Goal: Contribute content: Contribute content

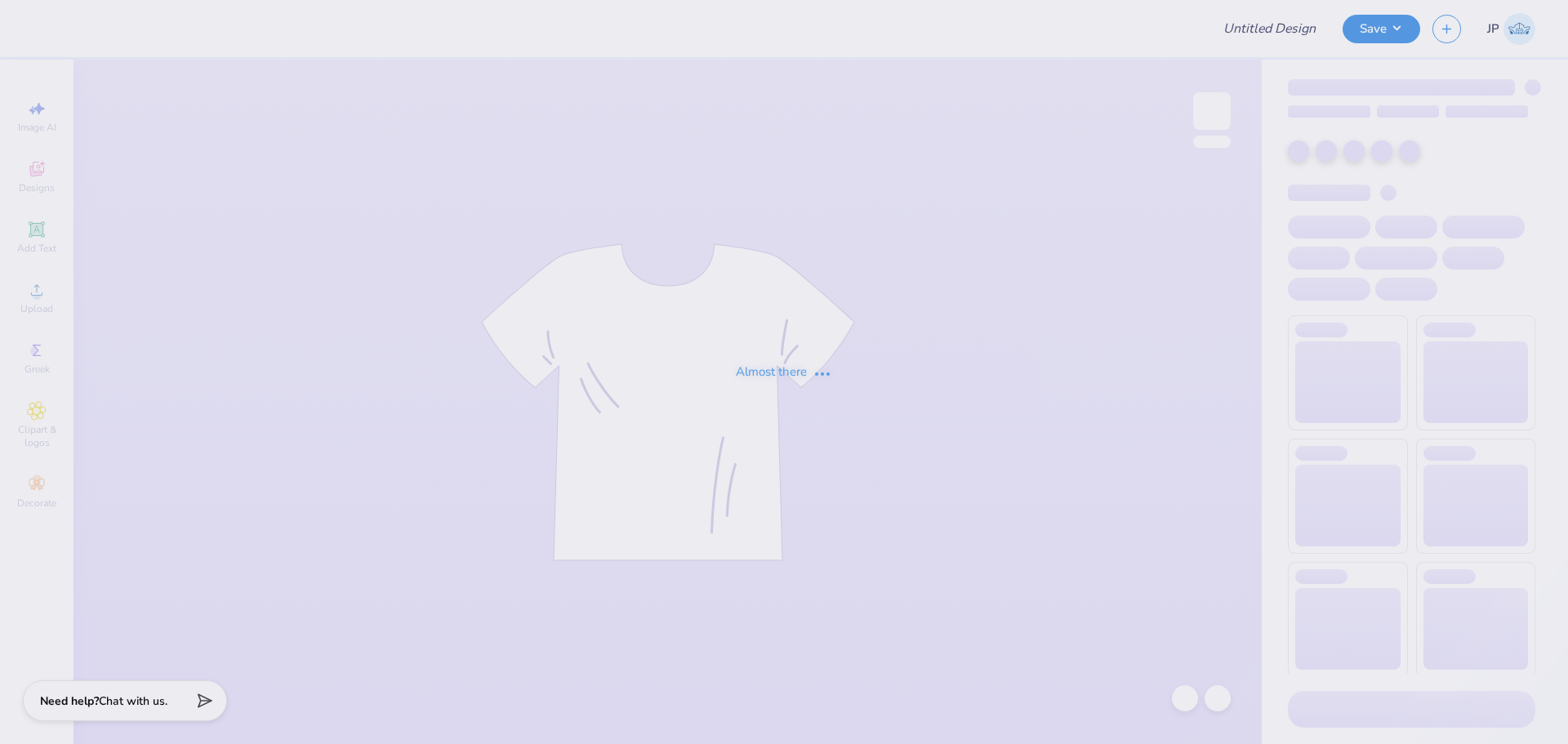
type input "alpha phi delta chi gameday tee shirt"
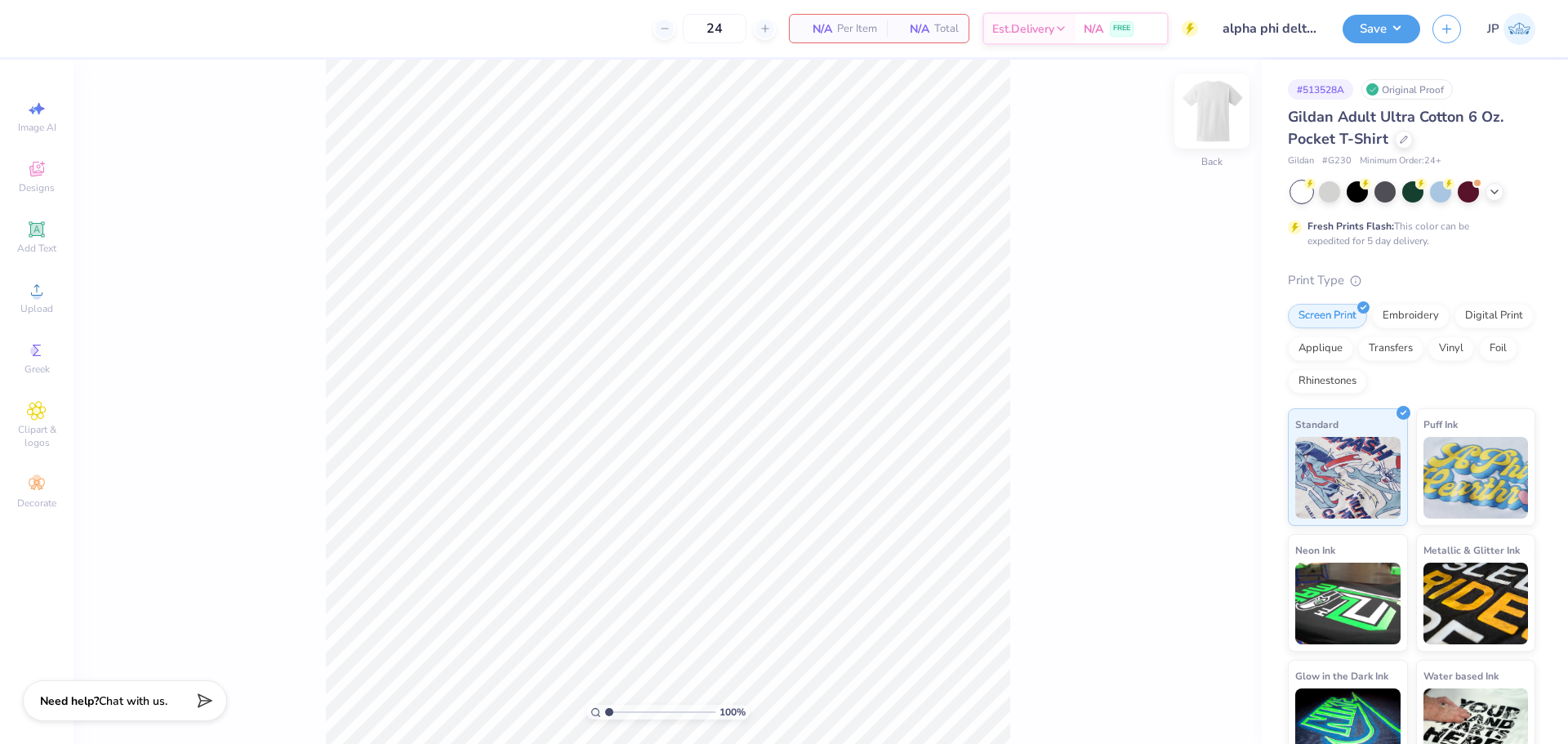
click at [1207, 131] on img at bounding box center [1212, 111] width 66 height 66
click at [44, 297] on icon at bounding box center [37, 289] width 19 height 19
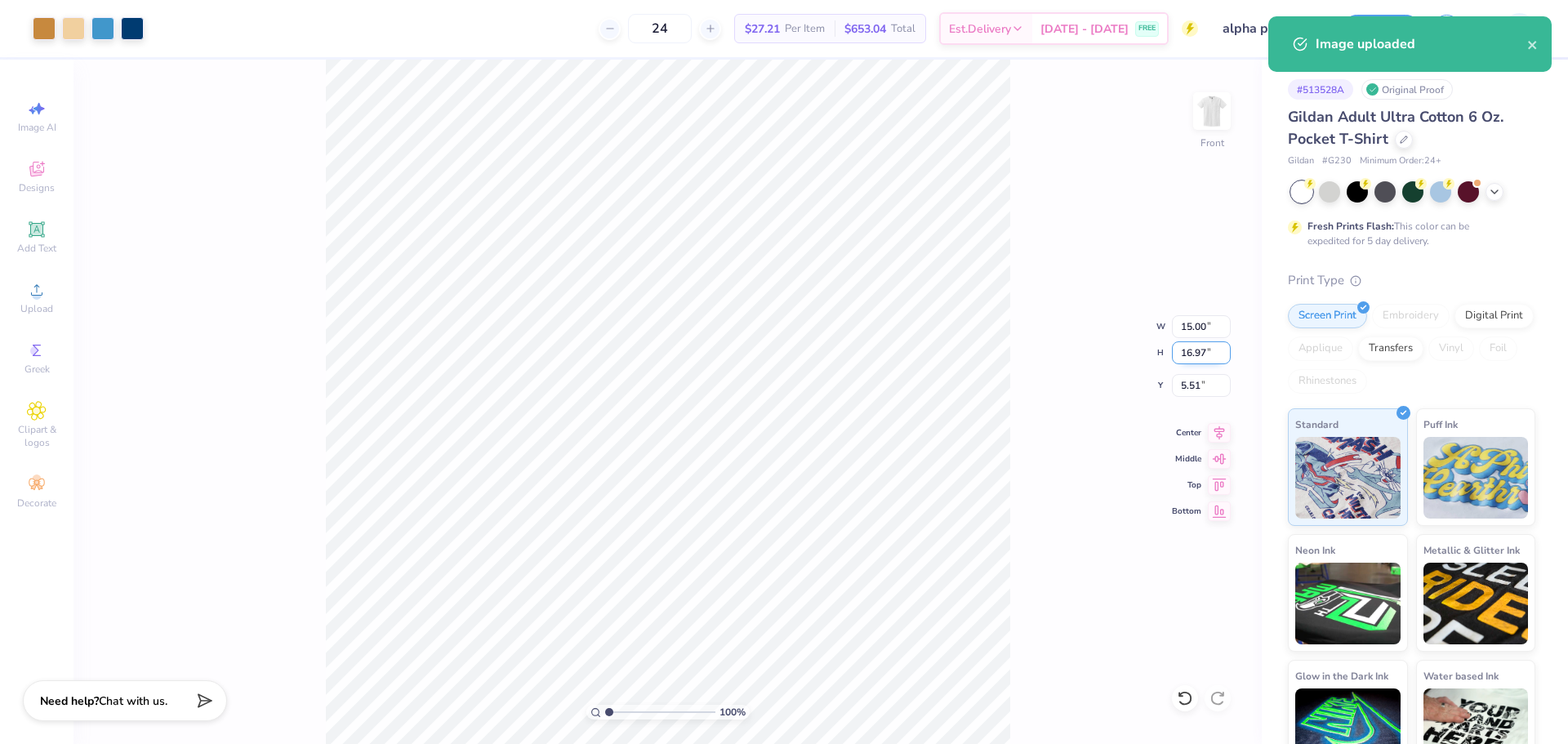
click at [1194, 351] on input "16.97" at bounding box center [1201, 352] width 58 height 23
click at [1199, 322] on input "15.00" at bounding box center [1201, 326] width 58 height 23
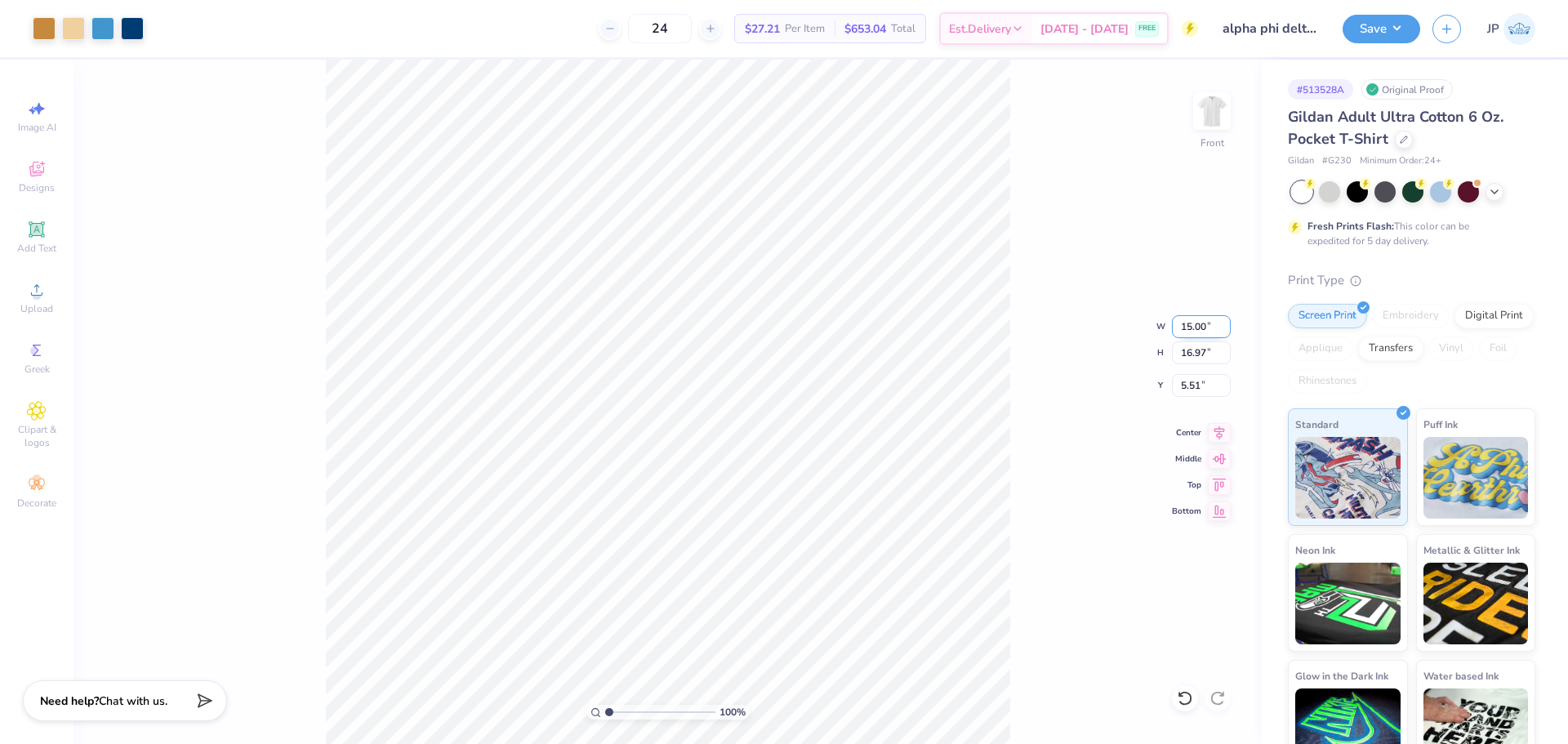
click at [1198, 324] on input "15.00" at bounding box center [1201, 326] width 58 height 23
type input "12.50"
type input "14.15"
type input "6.93"
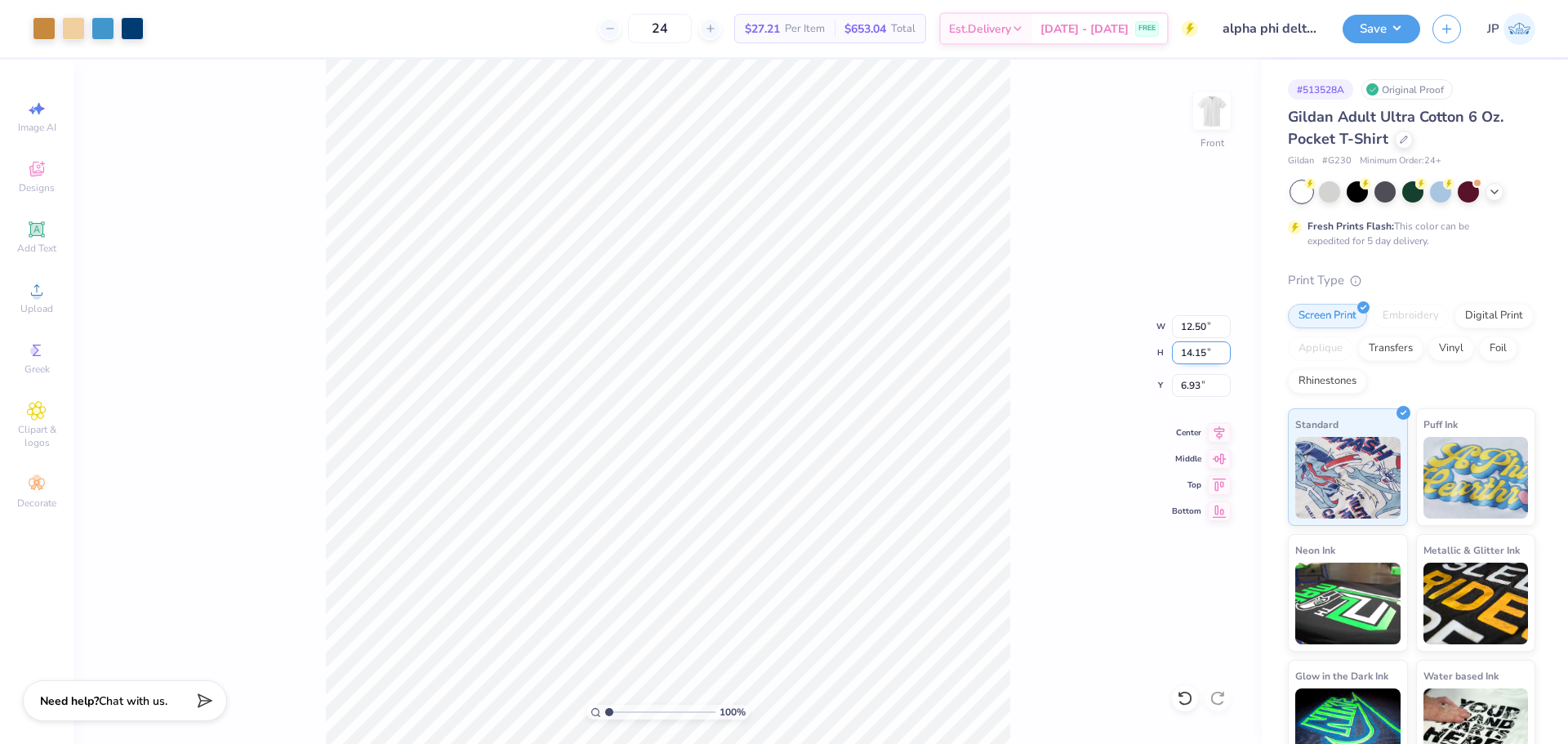
click at [1187, 354] on input "14.15" at bounding box center [1201, 352] width 58 height 23
click at [1205, 331] on input "12.50" at bounding box center [1201, 326] width 58 height 23
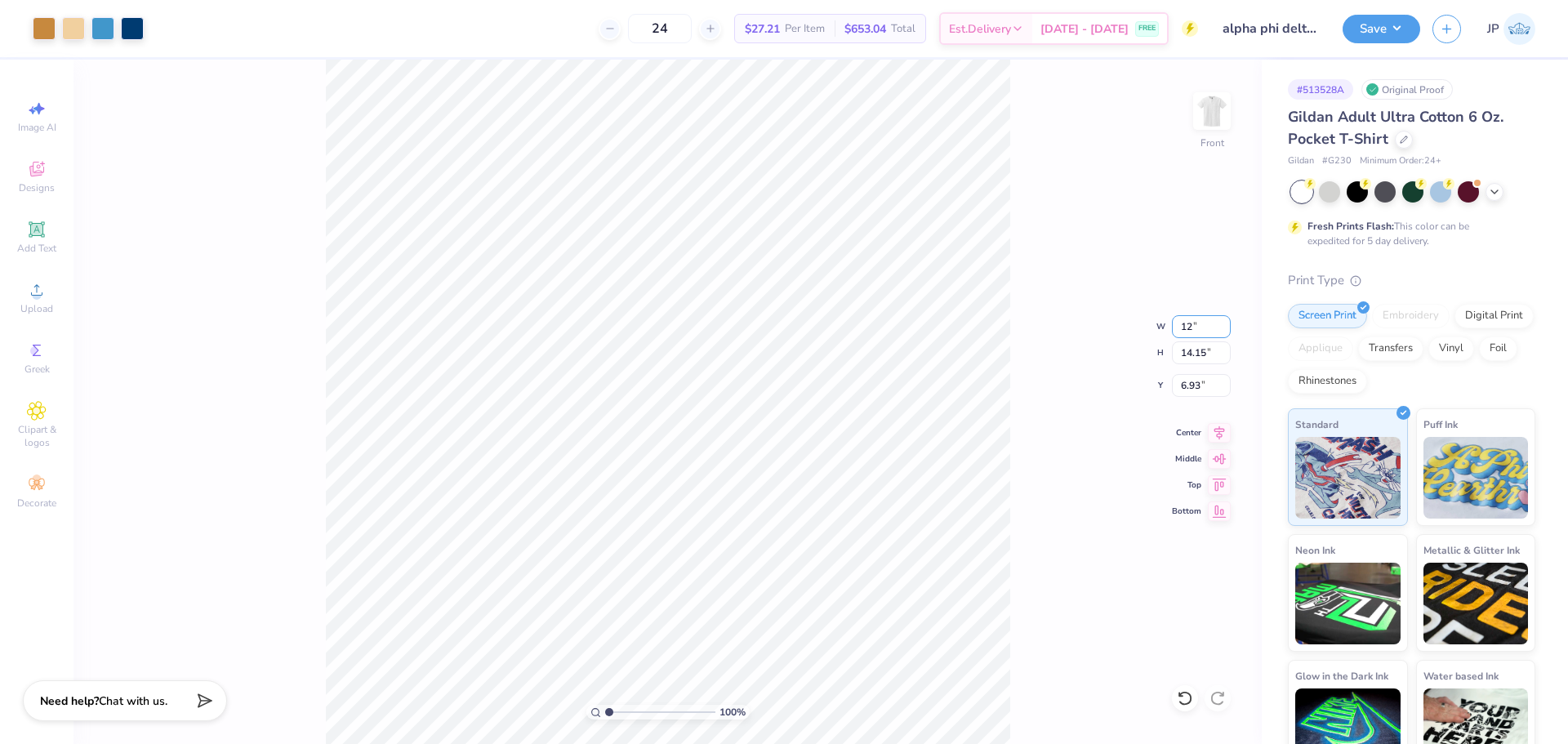
type input "12.00"
type input "13.58"
click at [1186, 384] on input "7.21" at bounding box center [1201, 385] width 58 height 23
type input "3.00"
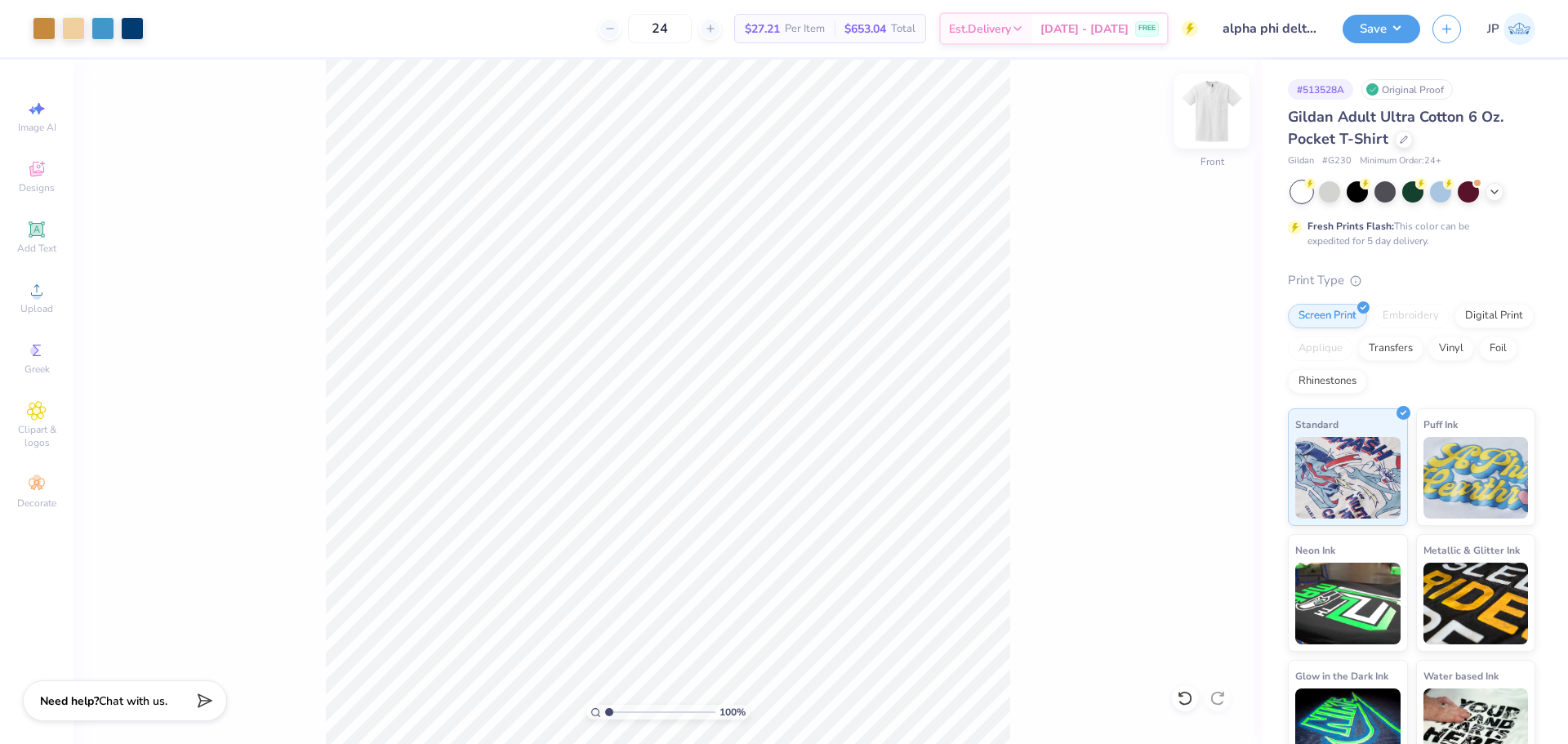
click at [1215, 112] on img at bounding box center [1212, 111] width 66 height 66
click at [31, 290] on icon at bounding box center [37, 289] width 19 height 19
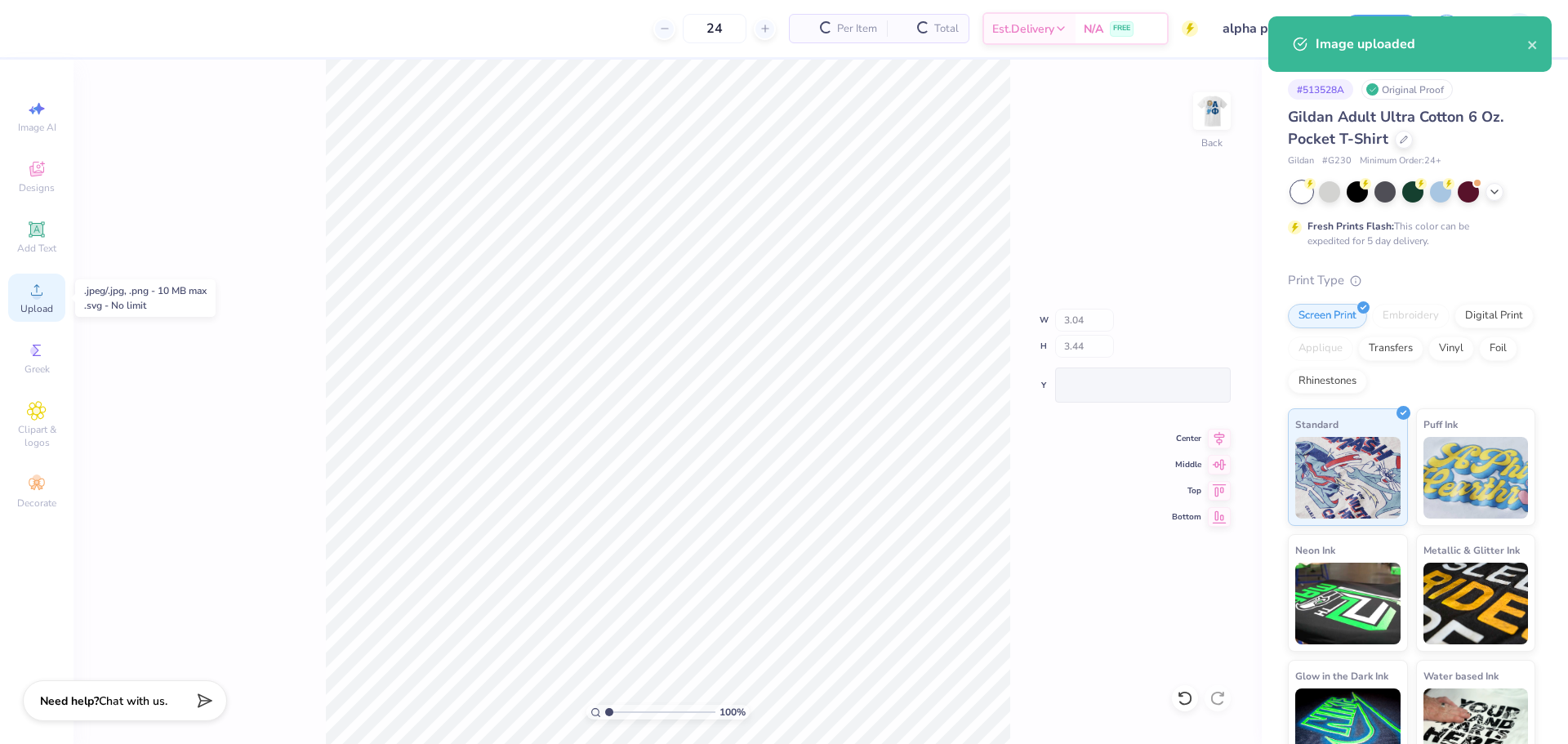
click at [46, 290] on icon at bounding box center [37, 289] width 19 height 19
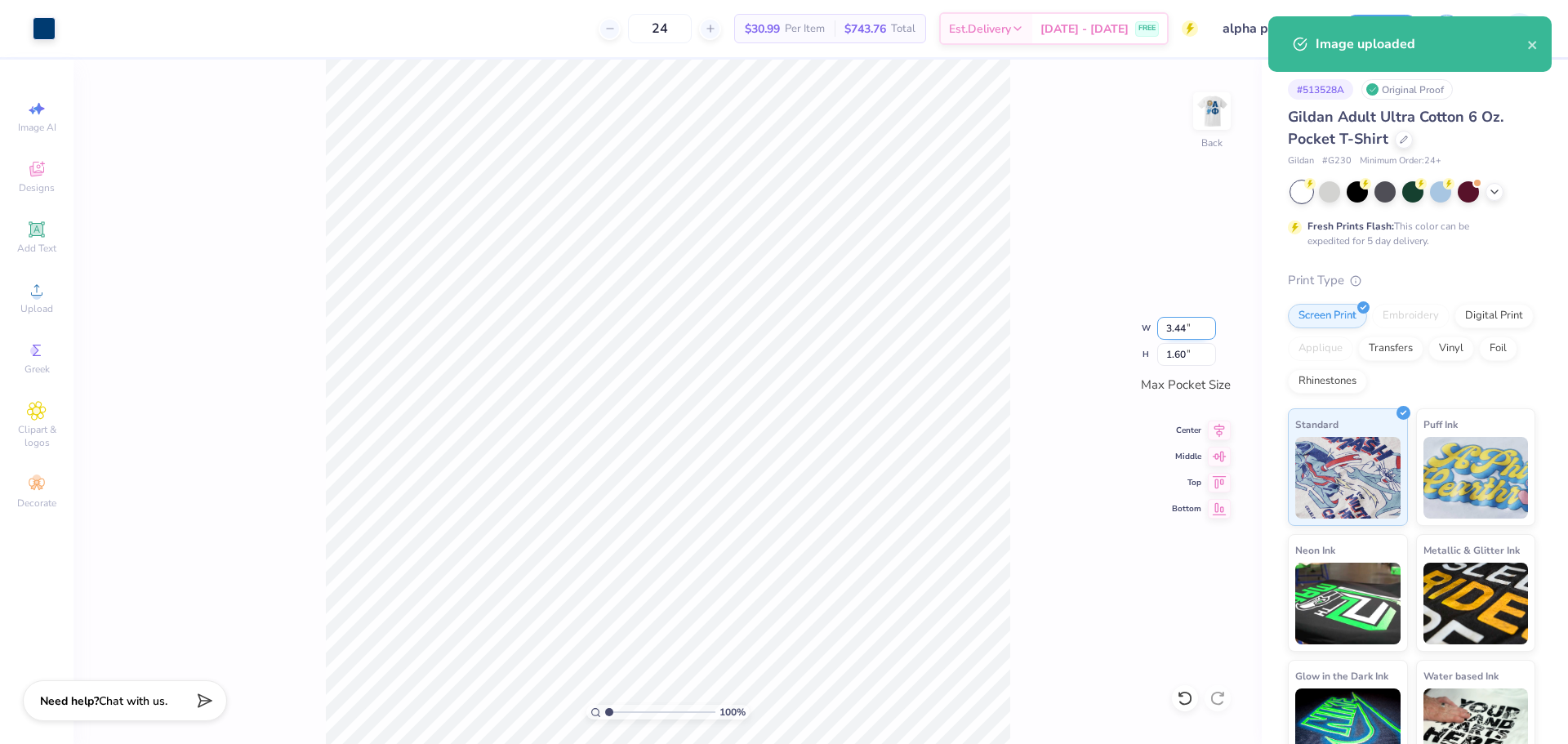
click at [1183, 327] on input "3.44" at bounding box center [1186, 328] width 58 height 23
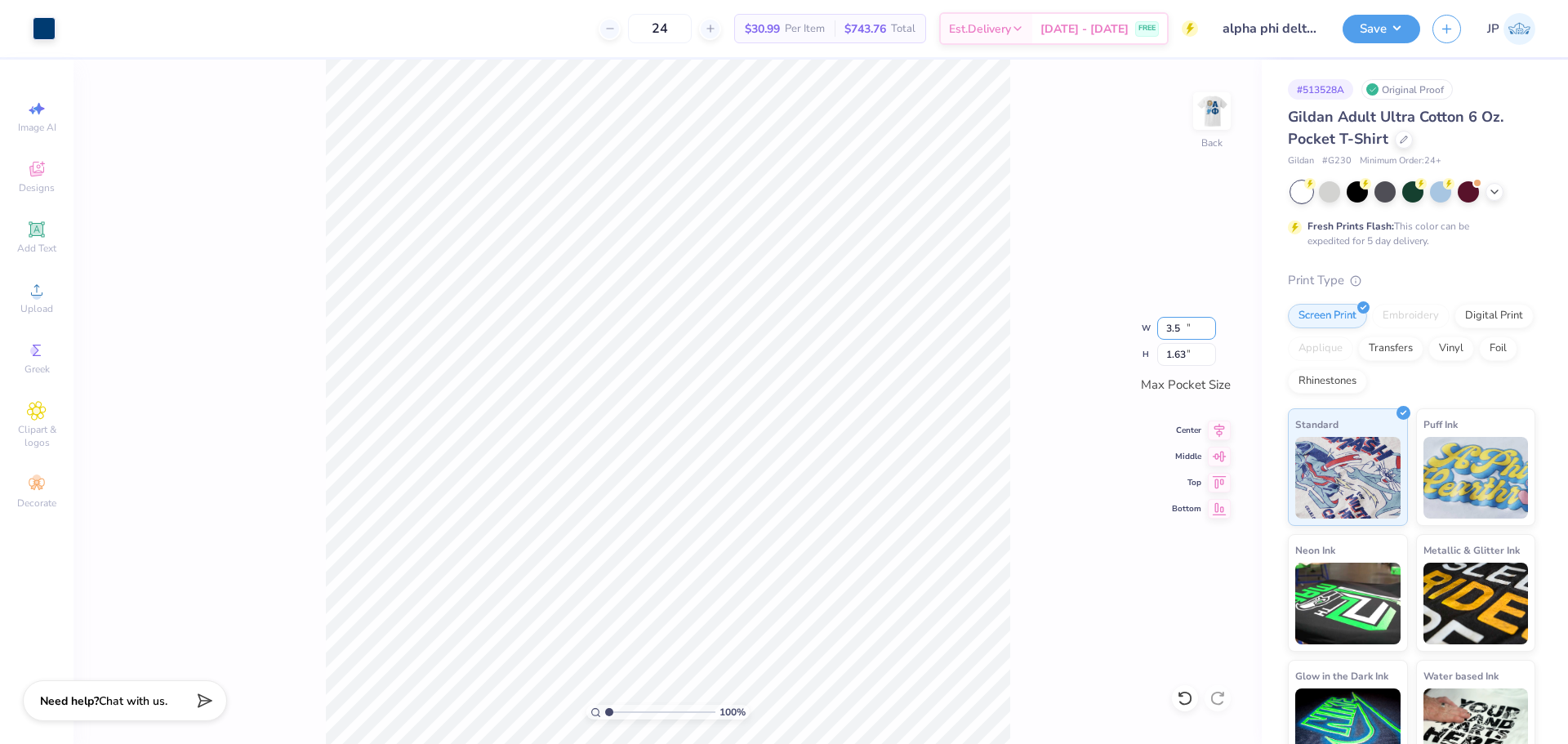
type input "3.50"
type input "1.63"
click at [1201, 104] on img at bounding box center [1212, 111] width 66 height 66
click at [1201, 104] on img at bounding box center [1212, 111] width 33 height 33
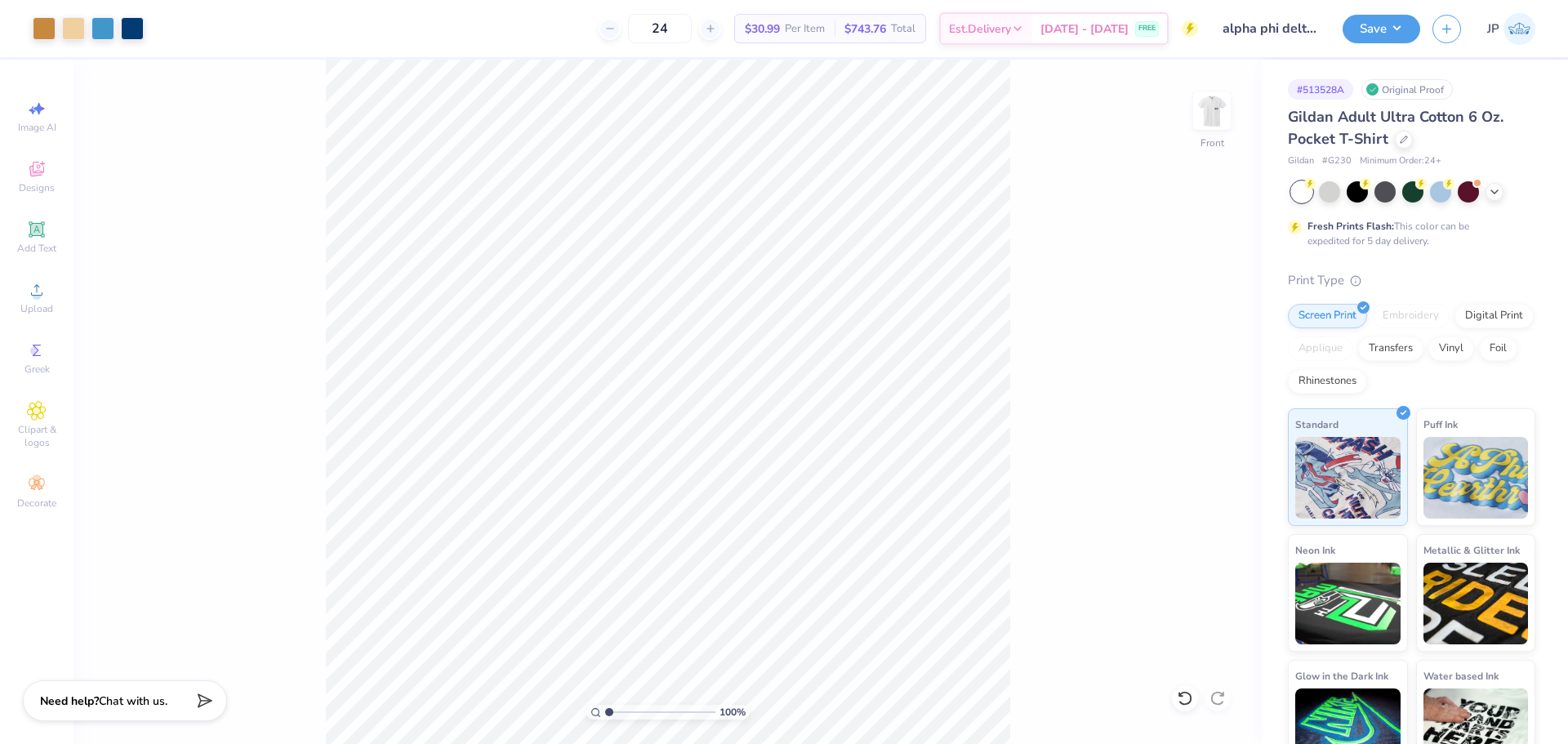
click at [1013, 154] on div "100 % Front" at bounding box center [668, 402] width 1188 height 685
click at [1050, 214] on div "100 % Front" at bounding box center [668, 402] width 1188 height 685
click at [42, 299] on div "Upload" at bounding box center [37, 298] width 57 height 48
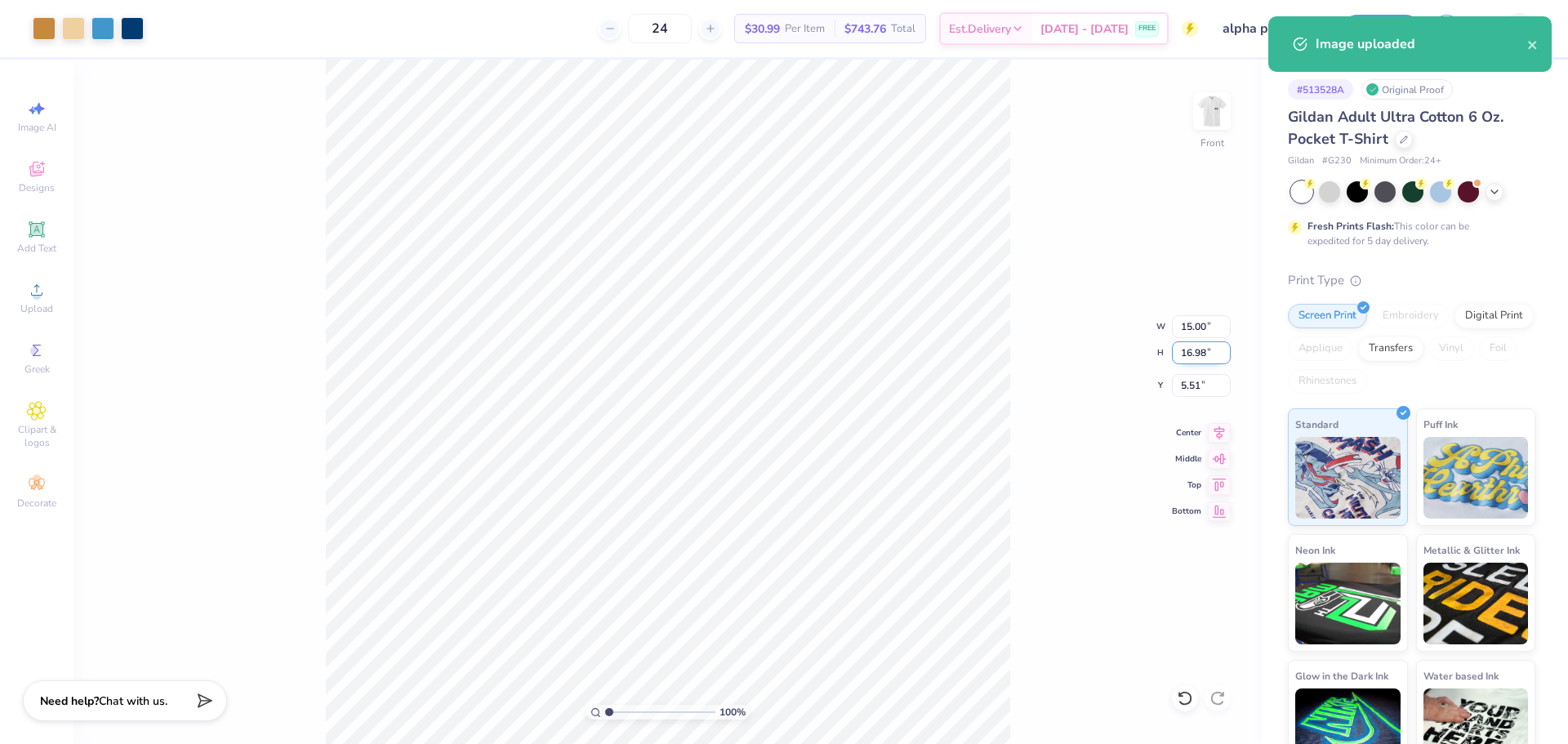
click at [1202, 347] on input "16.98" at bounding box center [1201, 352] width 58 height 23
click at [1199, 324] on input "15.00" at bounding box center [1201, 326] width 58 height 23
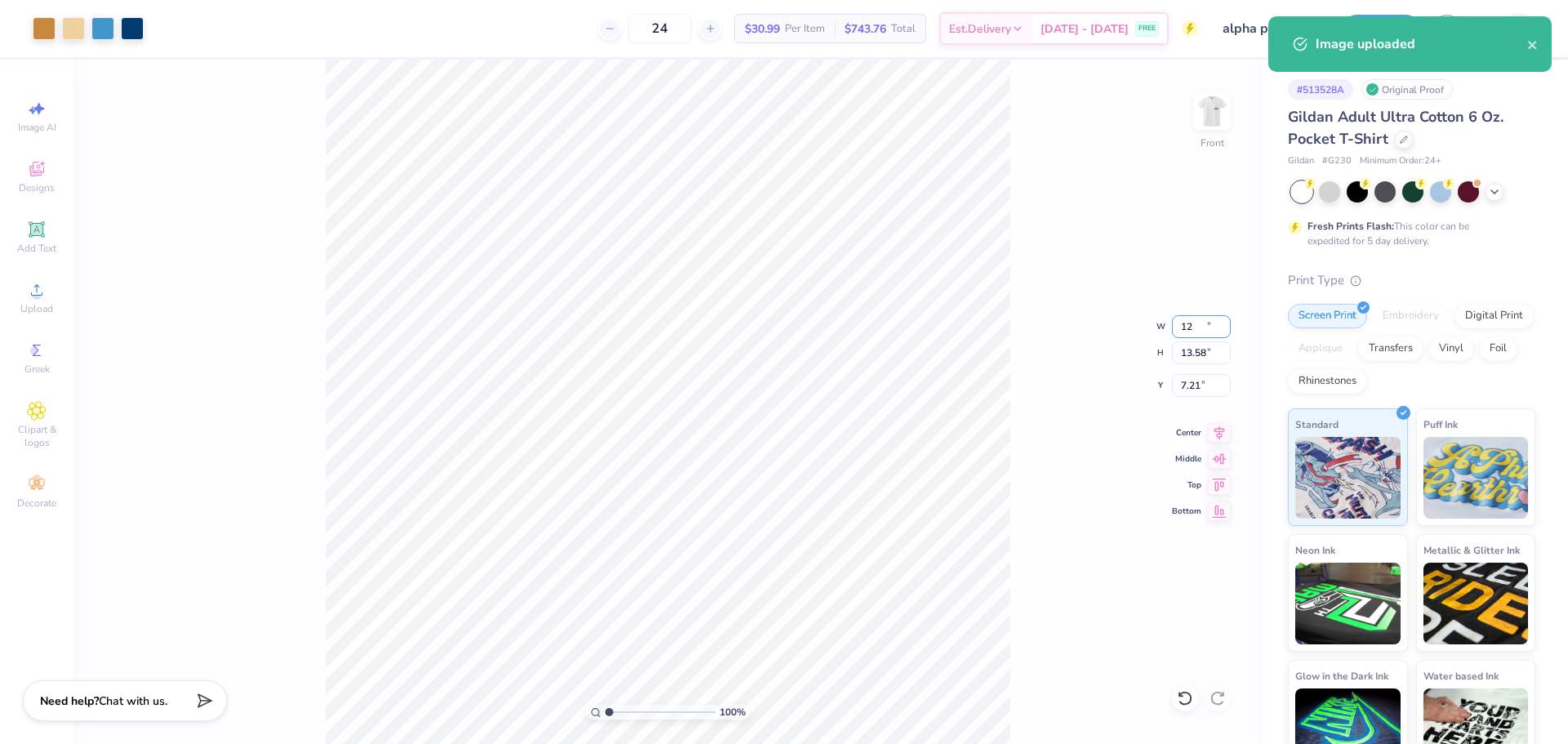
type input "12.00"
type input "13.58"
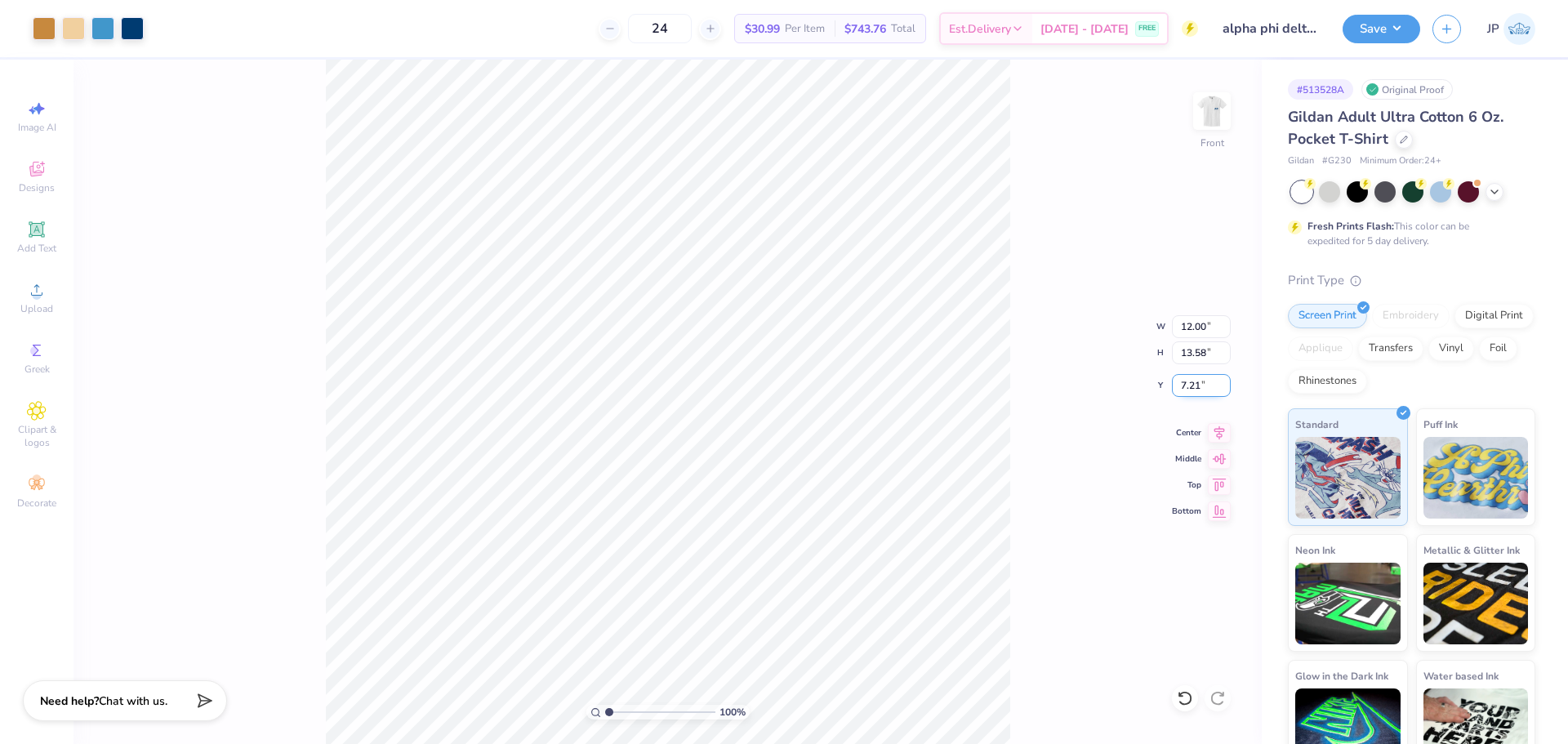
click at [1197, 388] on input "7.21" at bounding box center [1201, 385] width 58 height 23
type input "3.00"
click at [1140, 115] on div "100 % Front W 12.00 12.00 " H 13.58 13.58 " Y 3.00 3.00 " Center Middle Top Bot…" at bounding box center [668, 402] width 1188 height 685
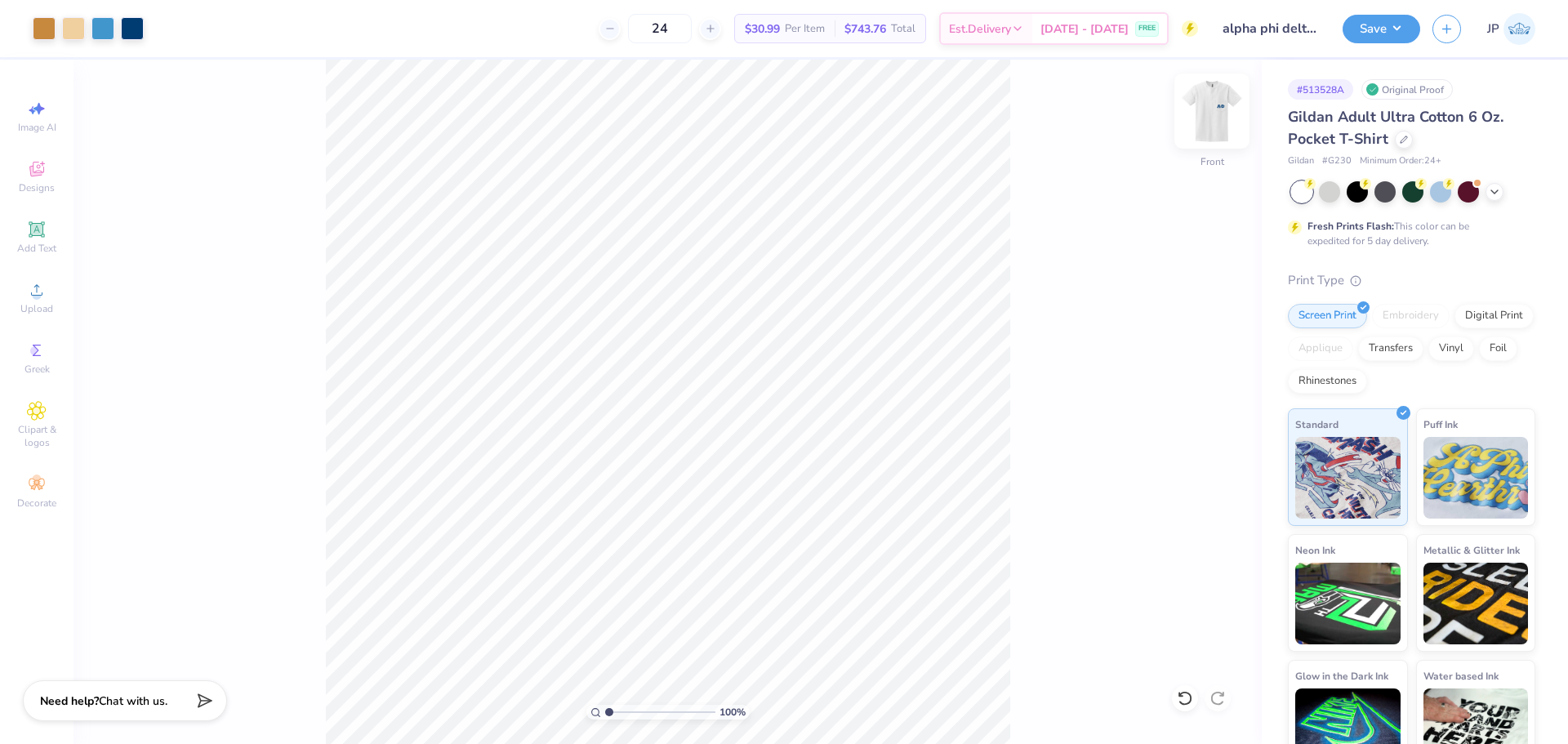
click at [1217, 105] on img at bounding box center [1212, 111] width 66 height 66
click at [1217, 105] on img at bounding box center [1212, 111] width 33 height 33
click at [1206, 111] on img at bounding box center [1212, 111] width 66 height 66
click at [1385, 29] on button "Save" at bounding box center [1381, 26] width 78 height 28
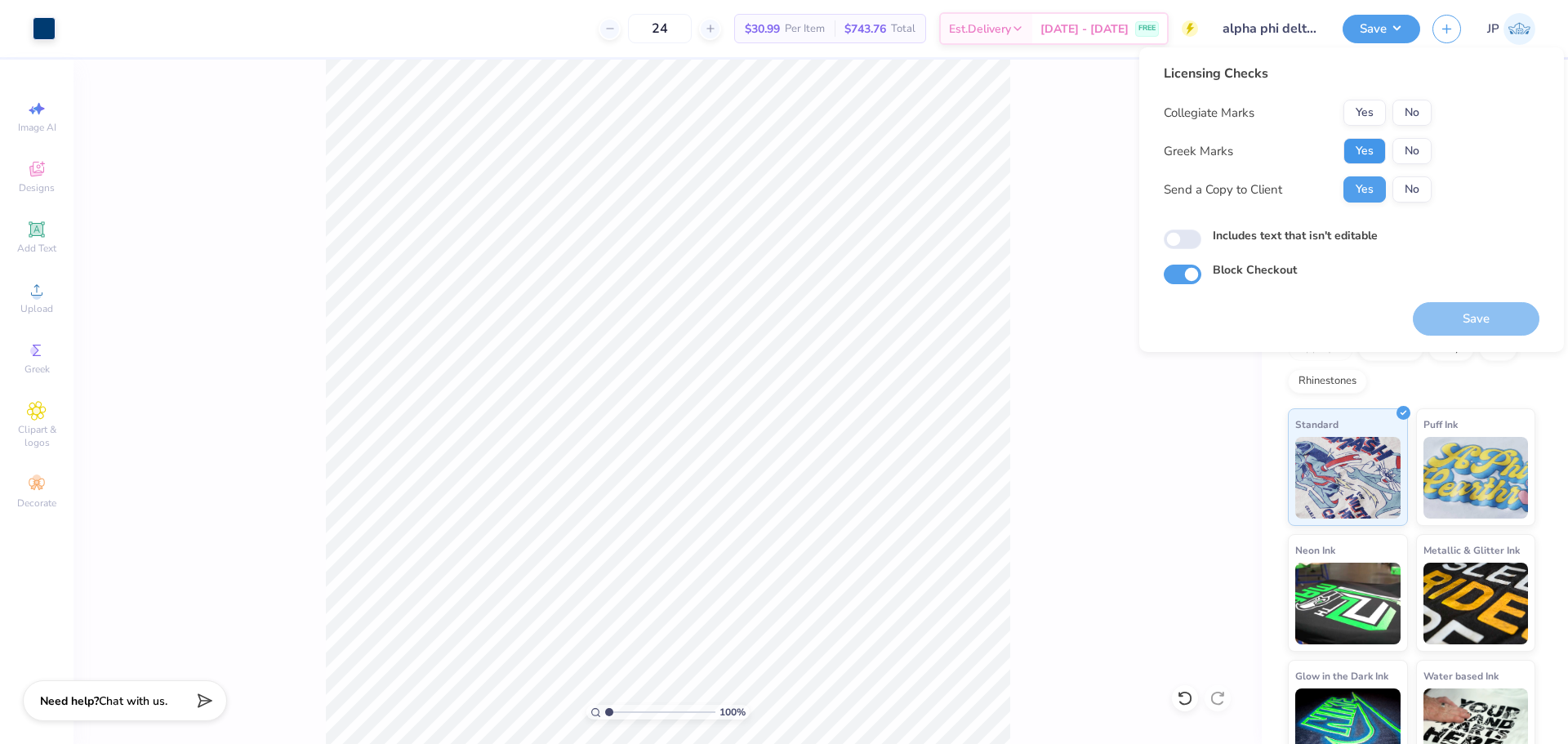
click at [1364, 145] on button "Yes" at bounding box center [1364, 151] width 43 height 26
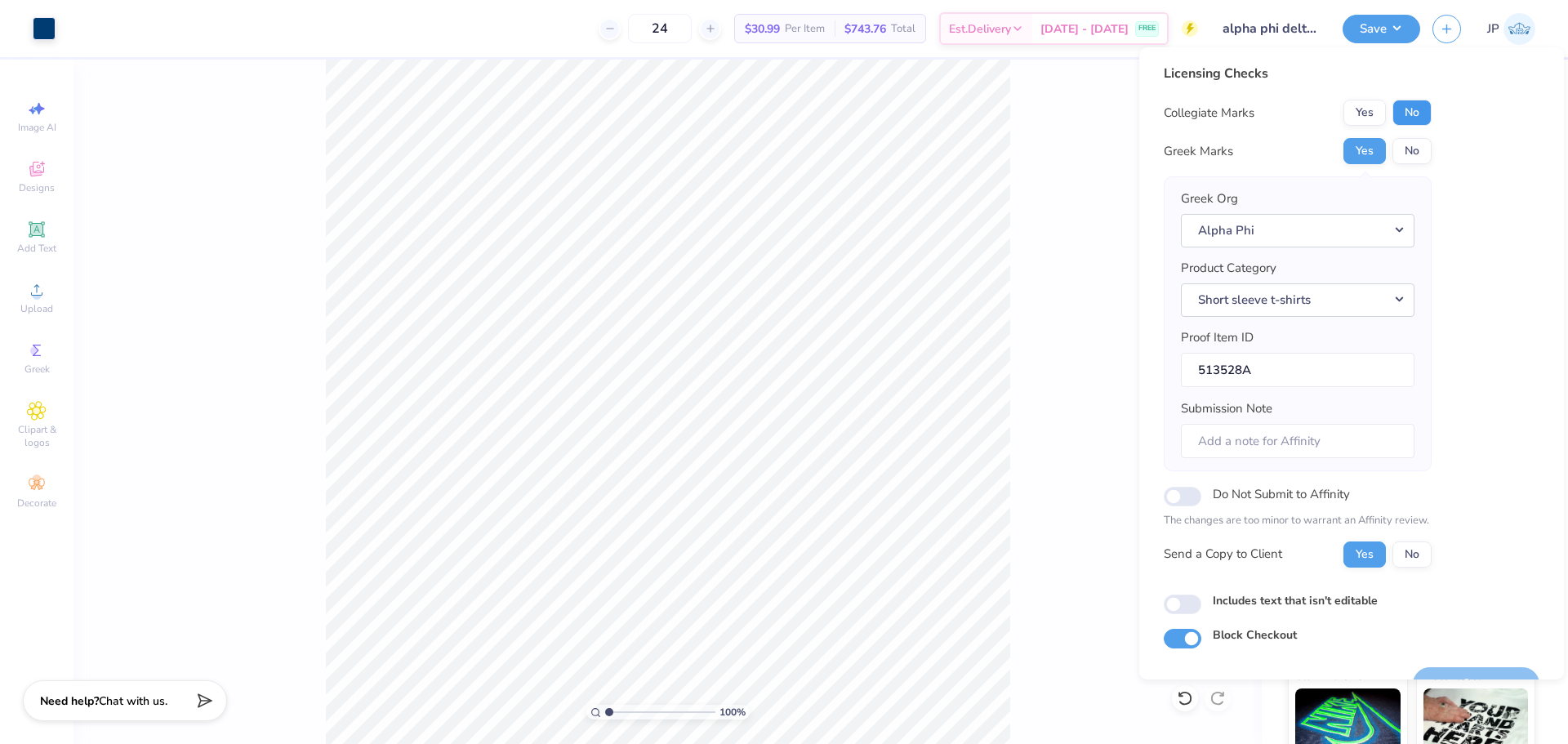
click at [1413, 112] on button "No" at bounding box center [1412, 112] width 39 height 26
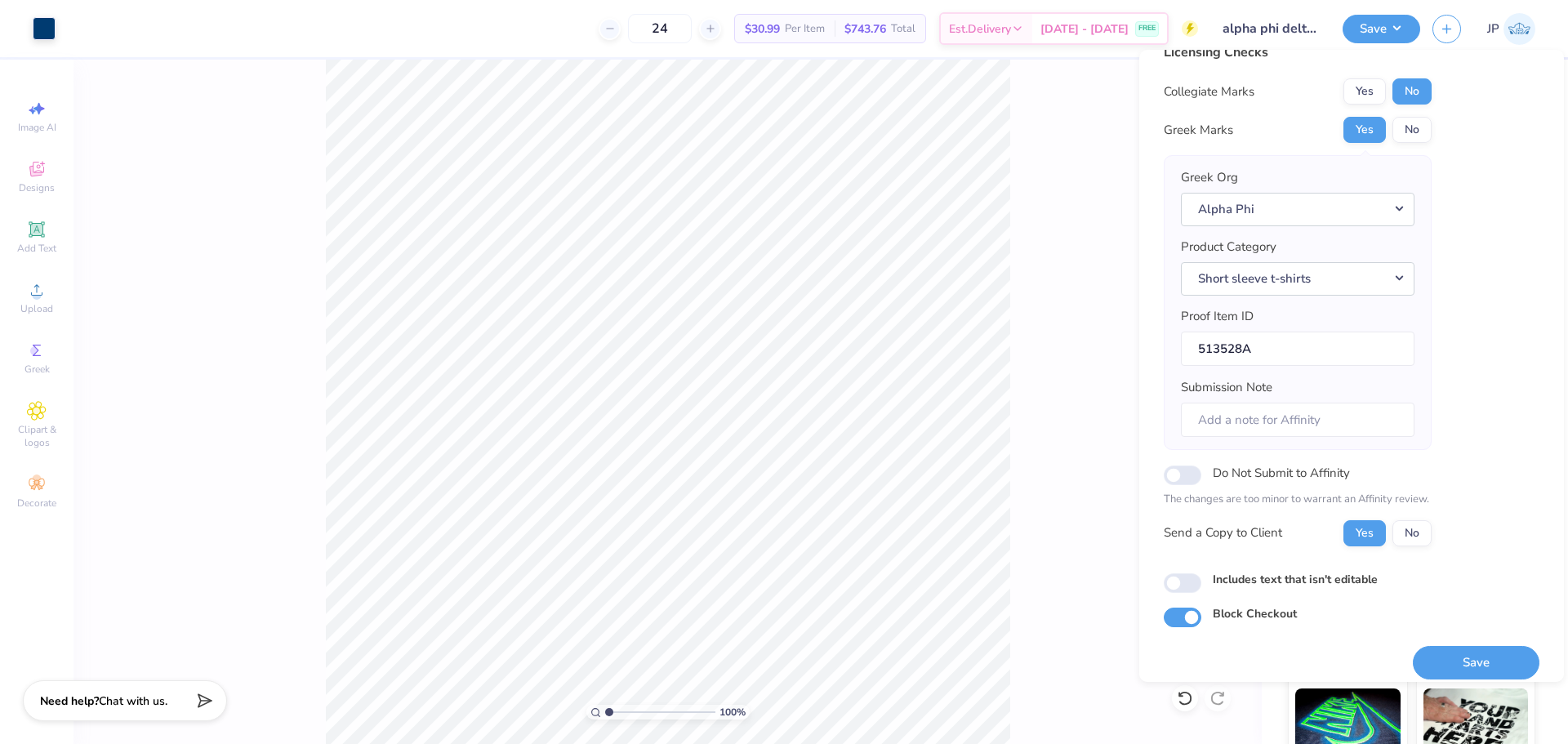
scroll to position [37, 0]
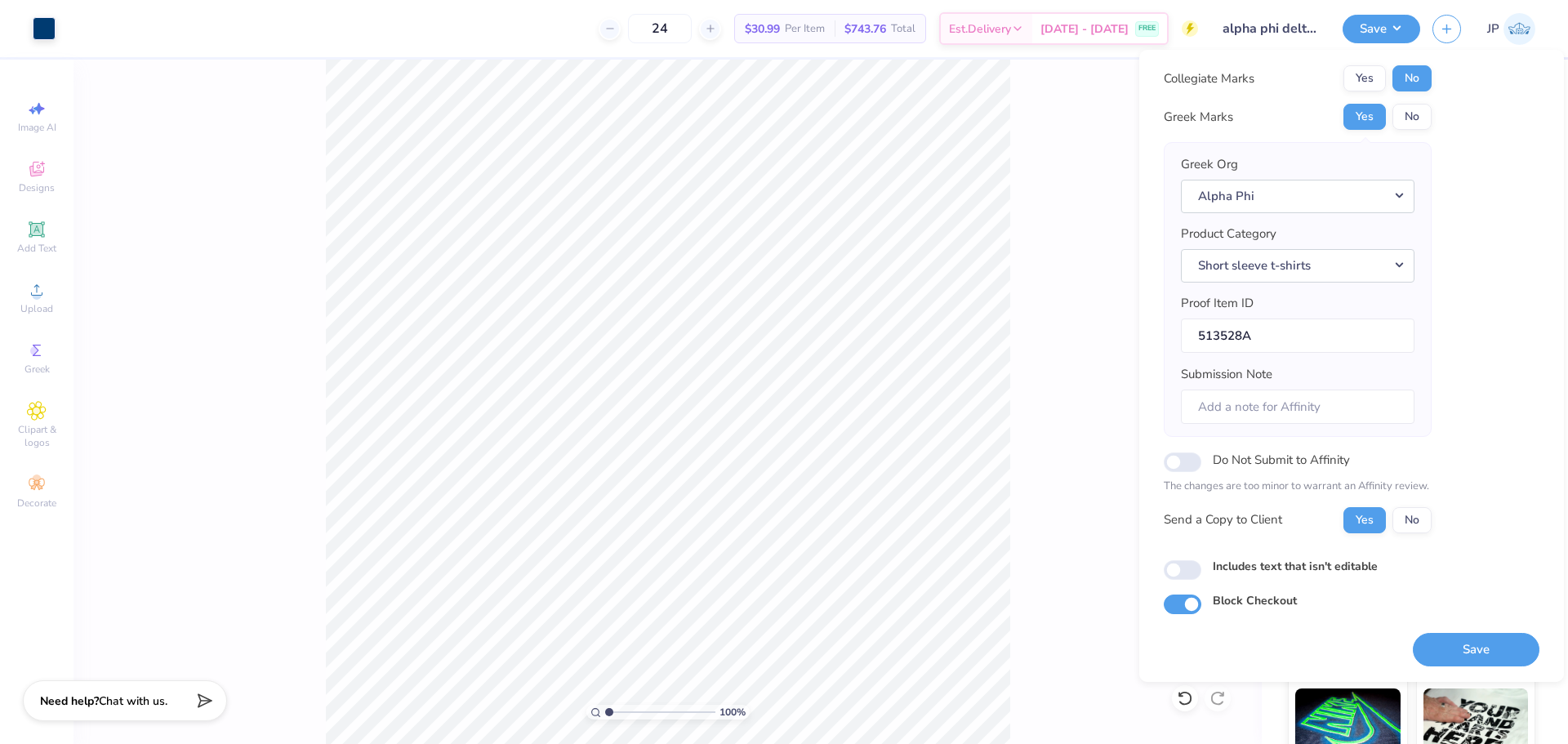
click at [1486, 644] on button "Save" at bounding box center [1476, 649] width 127 height 34
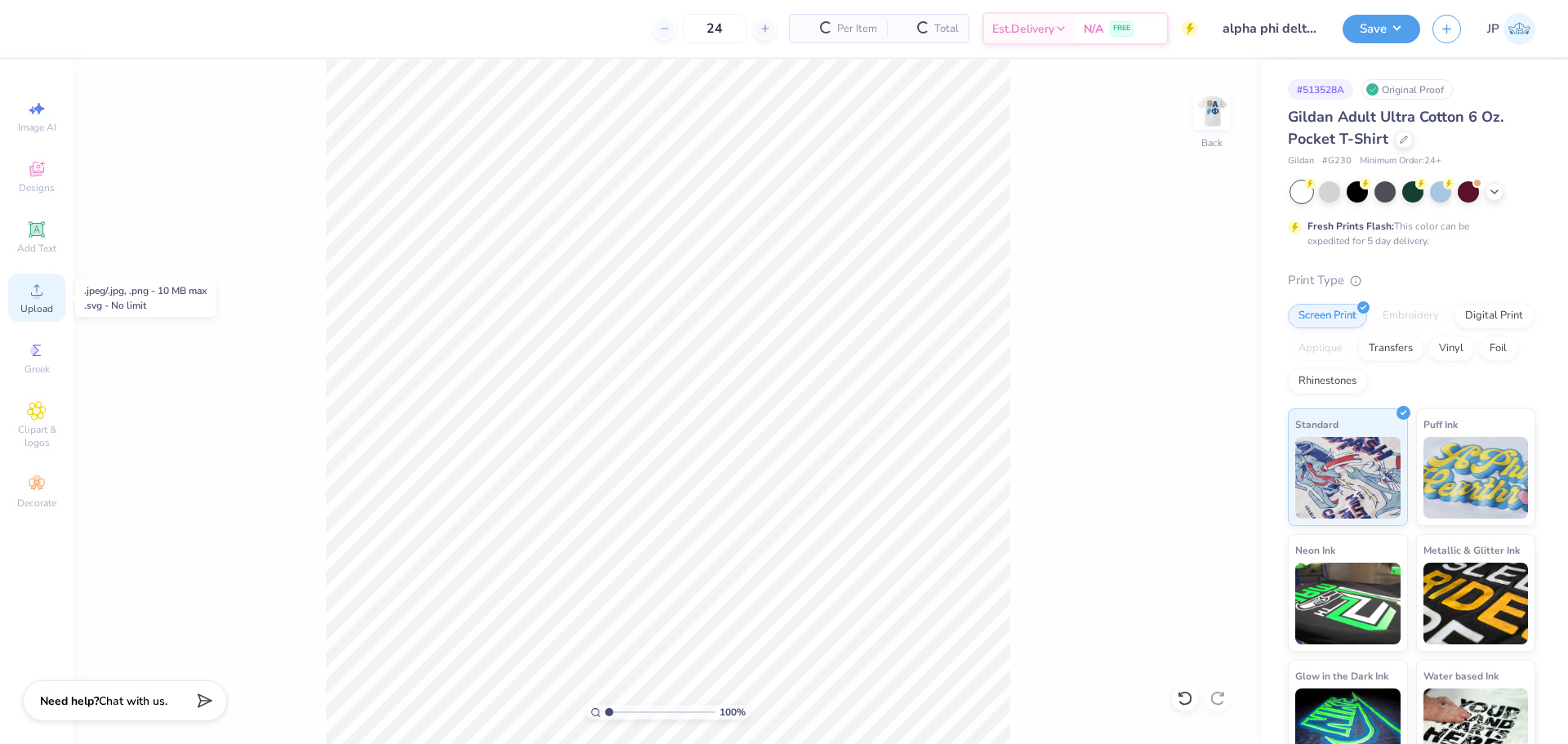
click at [53, 299] on div "Upload" at bounding box center [37, 298] width 57 height 48
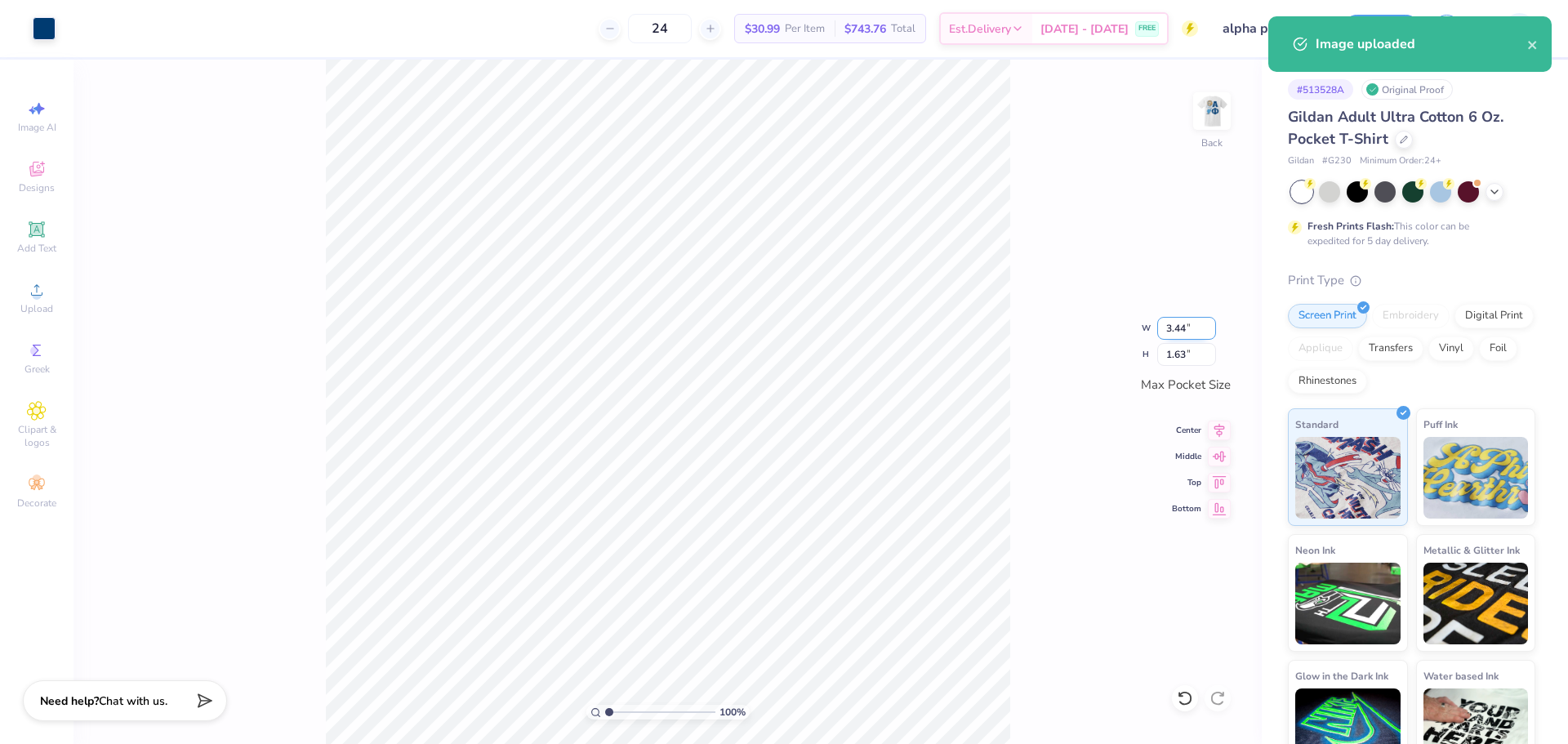
click at [1178, 327] on input "3.44" at bounding box center [1186, 328] width 58 height 23
click at [1179, 327] on input "3.44" at bounding box center [1186, 328] width 58 height 23
type input "3.50"
type input "1.66"
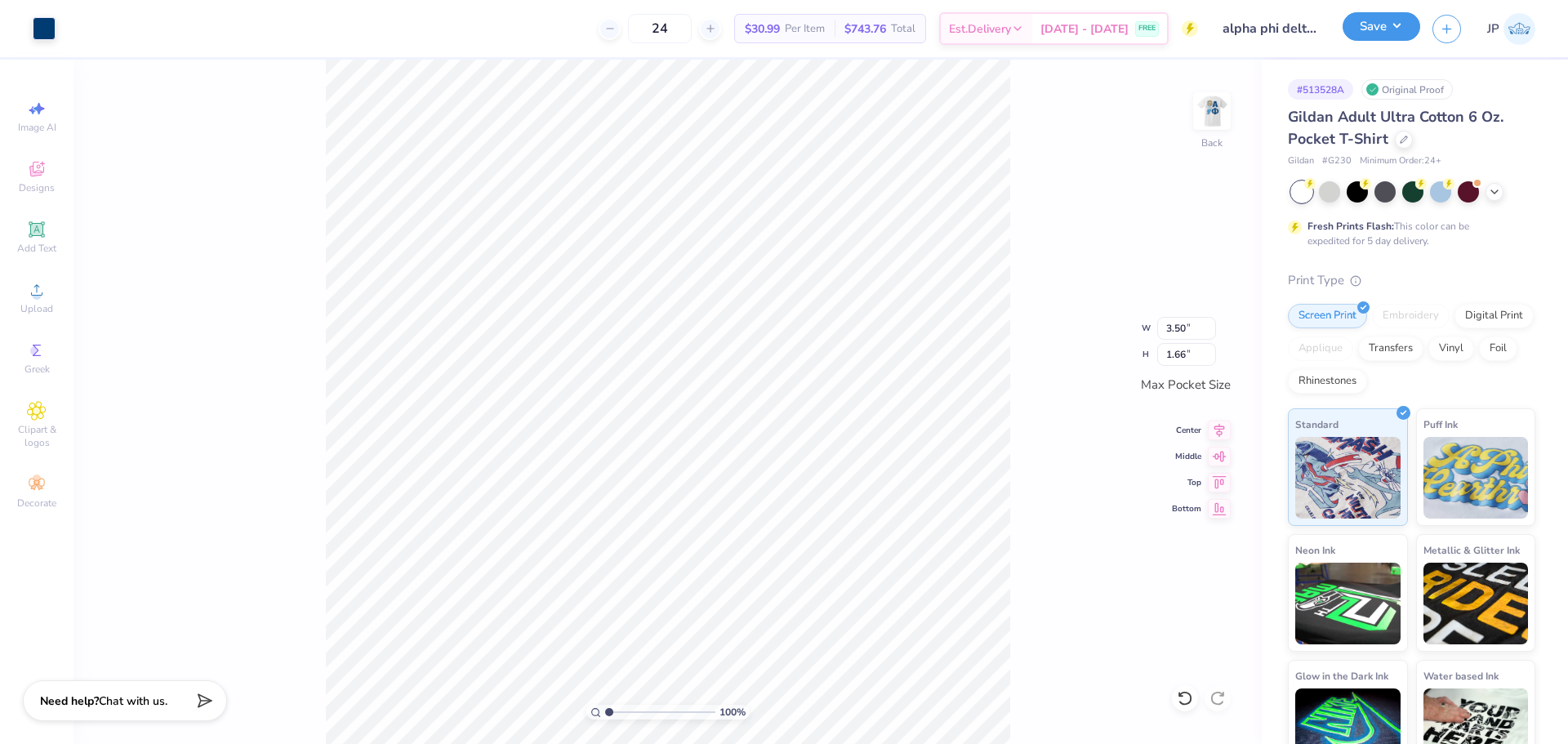
click at [1385, 18] on button "Save" at bounding box center [1381, 26] width 78 height 28
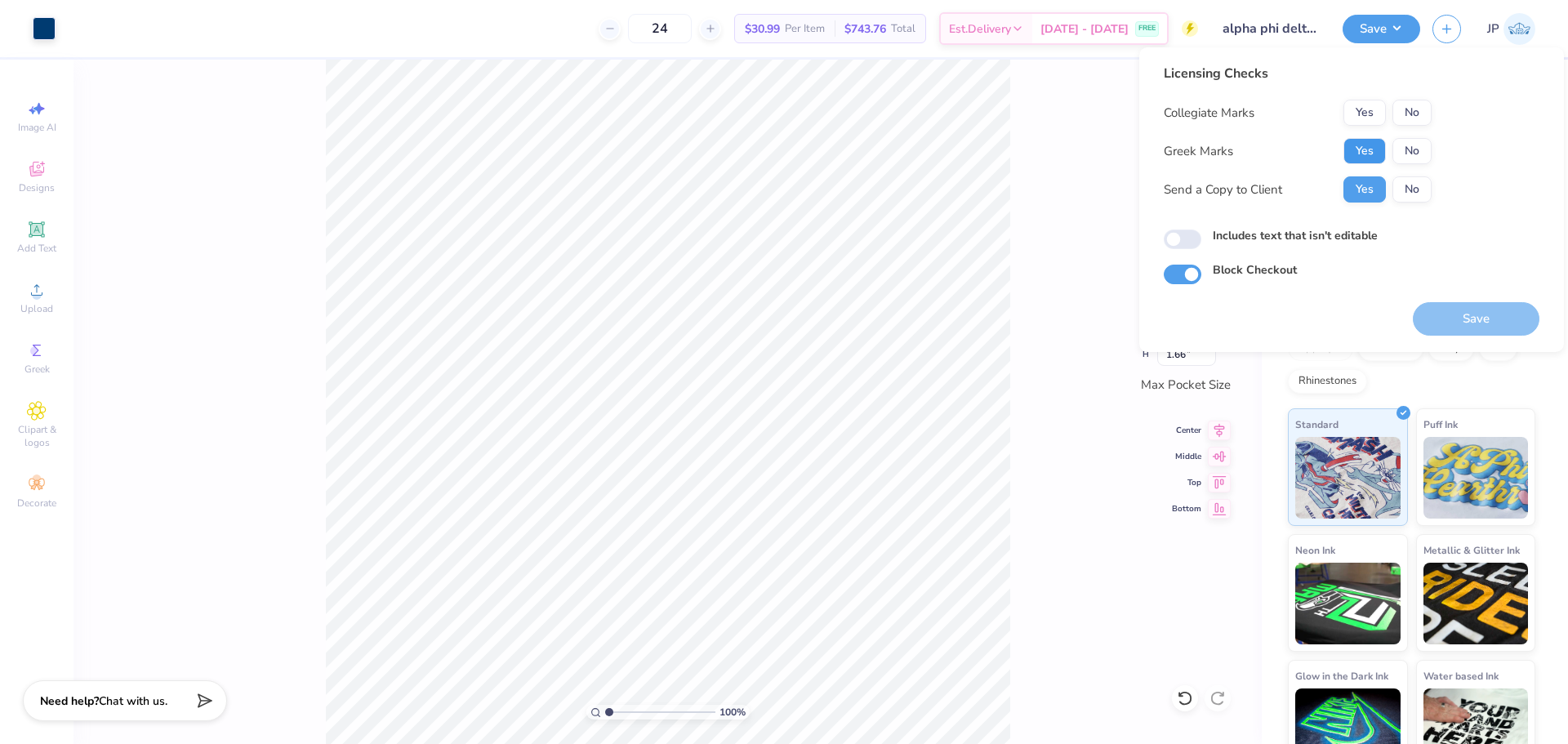
click at [1369, 159] on button "Yes" at bounding box center [1364, 151] width 43 height 26
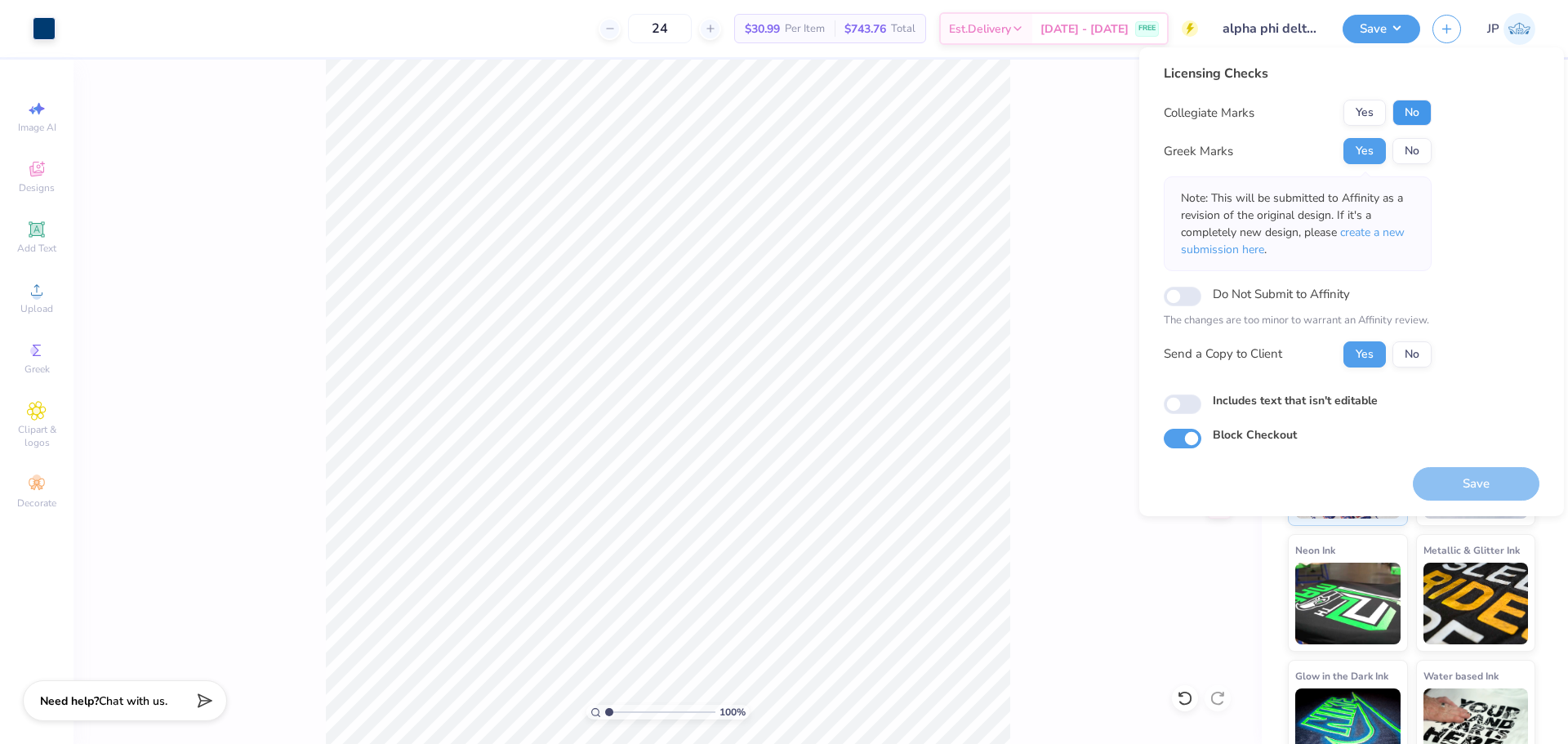
click at [1408, 115] on button "No" at bounding box center [1412, 112] width 39 height 26
click at [1486, 484] on button "Save" at bounding box center [1476, 484] width 127 height 34
